Goal: Information Seeking & Learning: Learn about a topic

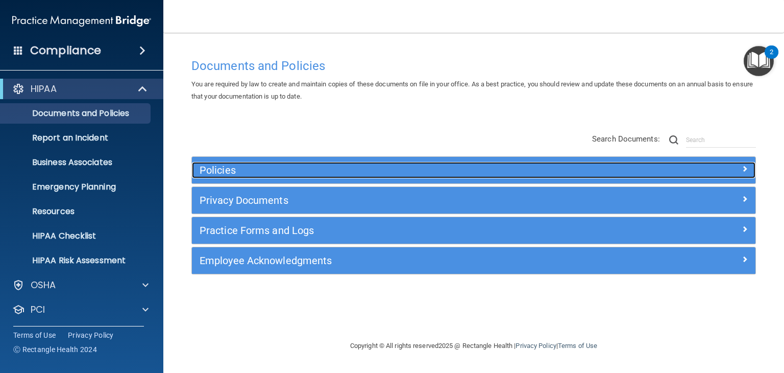
click at [216, 172] on h5 "Policies" at bounding box center [403, 169] width 407 height 11
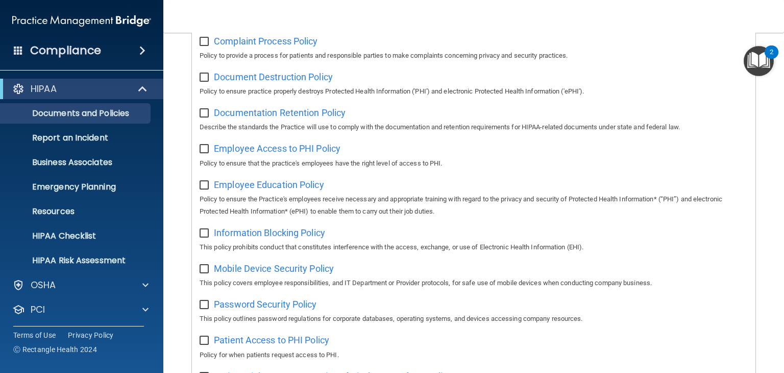
scroll to position [274, 0]
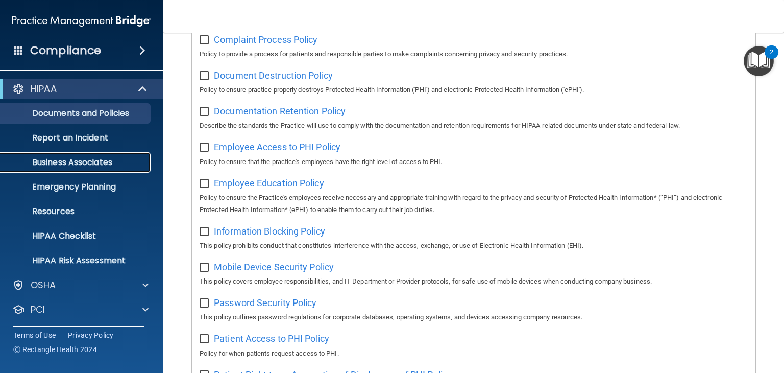
click at [76, 162] on p "Business Associates" at bounding box center [76, 162] width 139 height 10
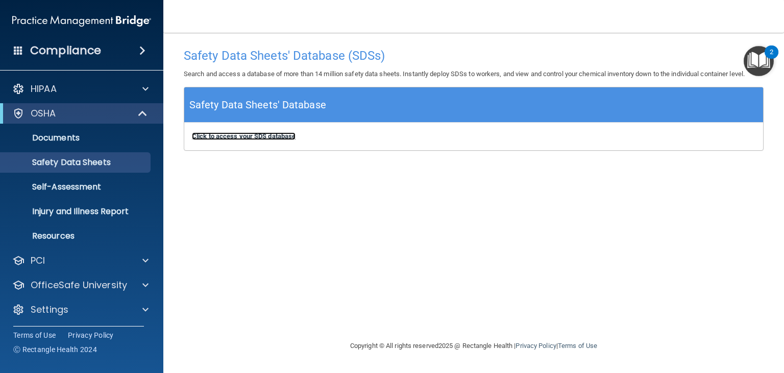
click at [228, 138] on b "Click to access your SDS database" at bounding box center [244, 136] width 104 height 8
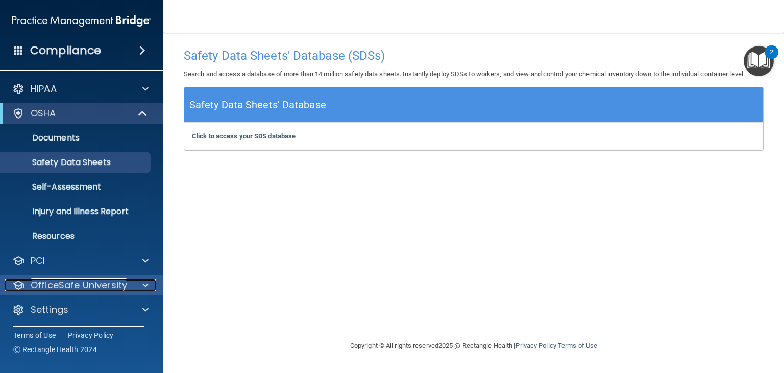
click at [74, 281] on p "OfficeSafe University" at bounding box center [79, 285] width 96 height 12
click at [115, 289] on p "OfficeSafe University" at bounding box center [79, 285] width 96 height 12
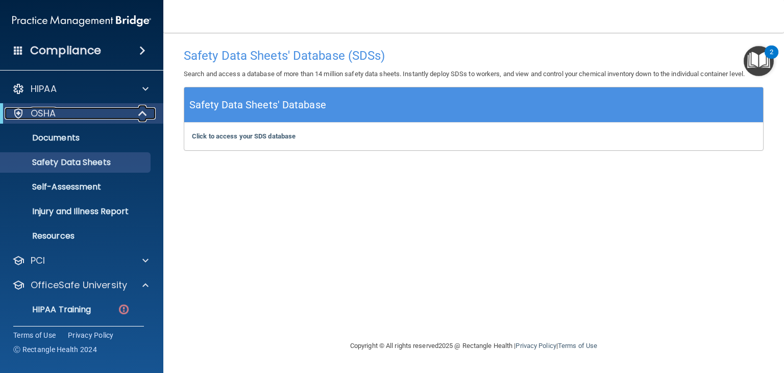
click at [128, 114] on div "OSHA" at bounding box center [68, 113] width 126 height 12
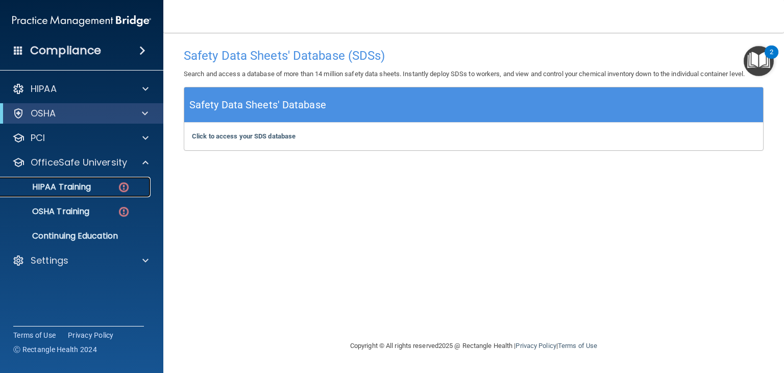
click at [64, 188] on p "HIPAA Training" at bounding box center [49, 187] width 84 height 10
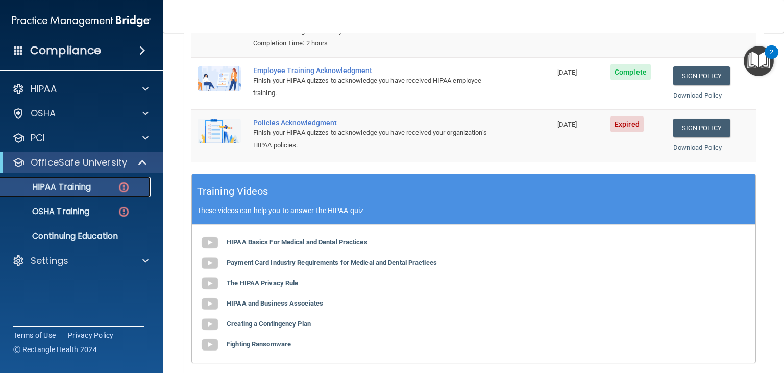
scroll to position [118, 0]
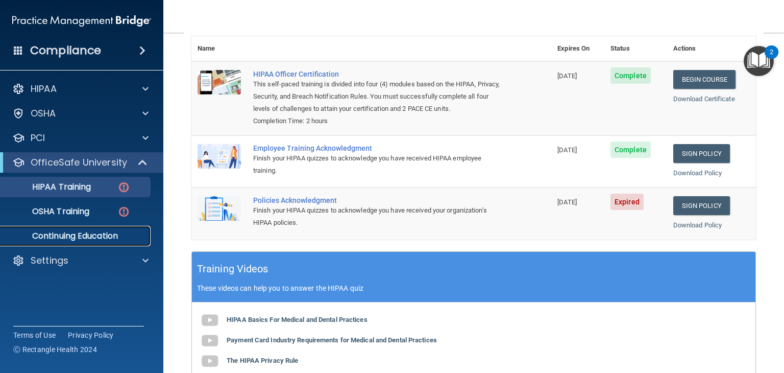
click at [74, 233] on p "Continuing Education" at bounding box center [76, 236] width 139 height 10
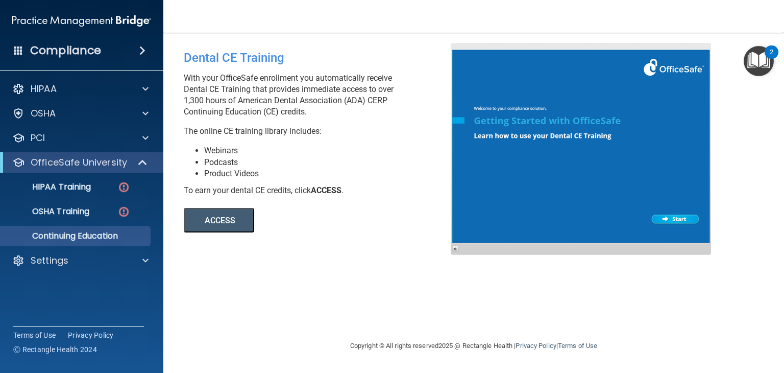
click at [237, 215] on button "ACCESS" at bounding box center [219, 220] width 70 height 25
